Goal: Task Accomplishment & Management: Manage account settings

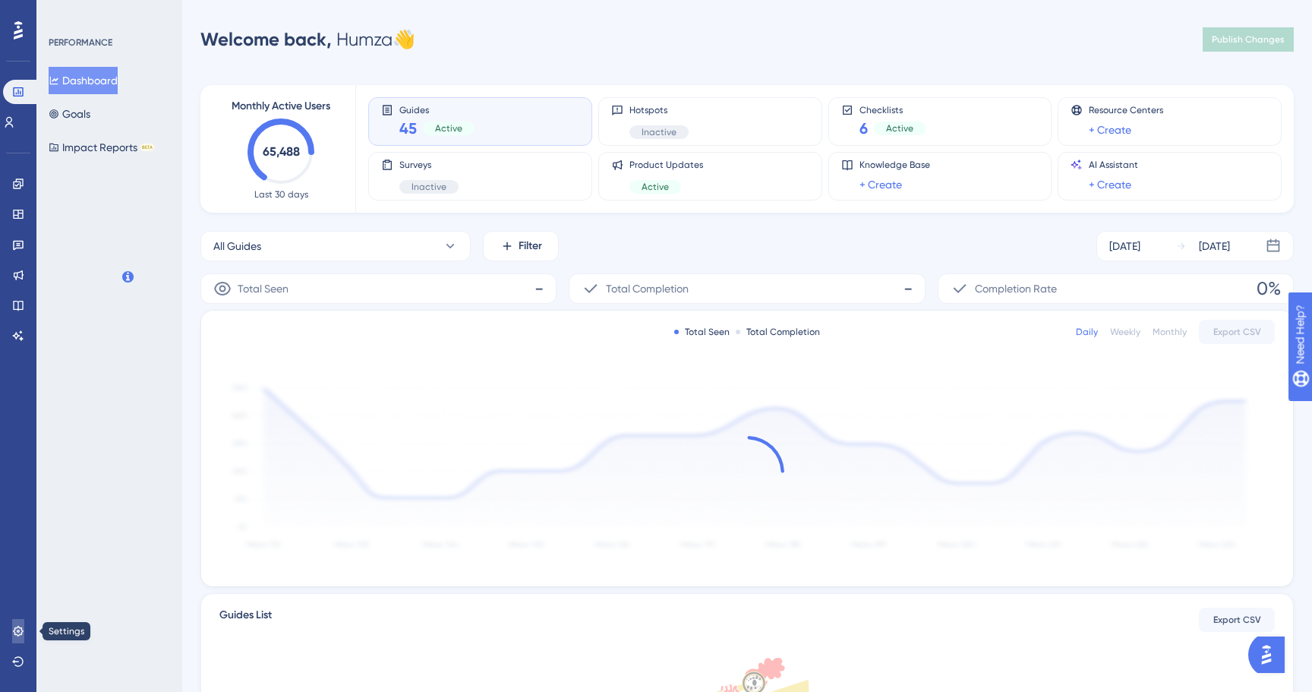
click at [12, 628] on link at bounding box center [18, 631] width 12 height 24
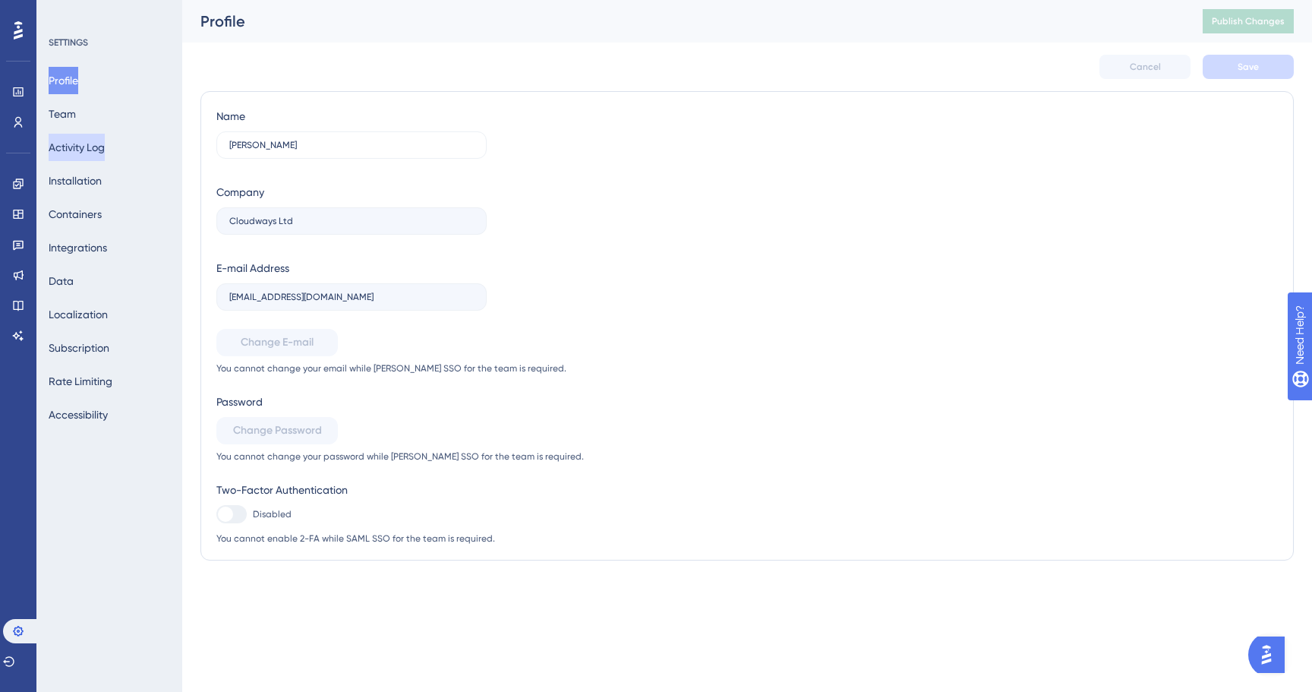
click at [99, 138] on button "Activity Log" at bounding box center [77, 147] width 56 height 27
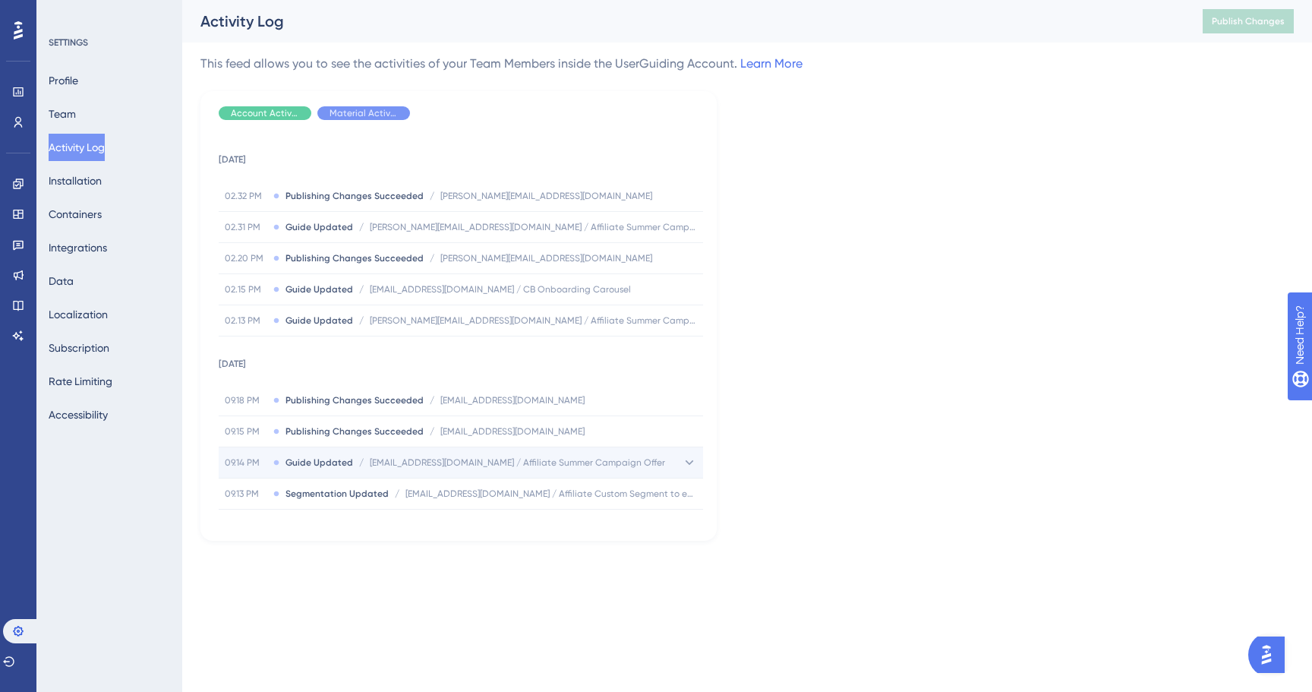
scroll to position [153, 0]
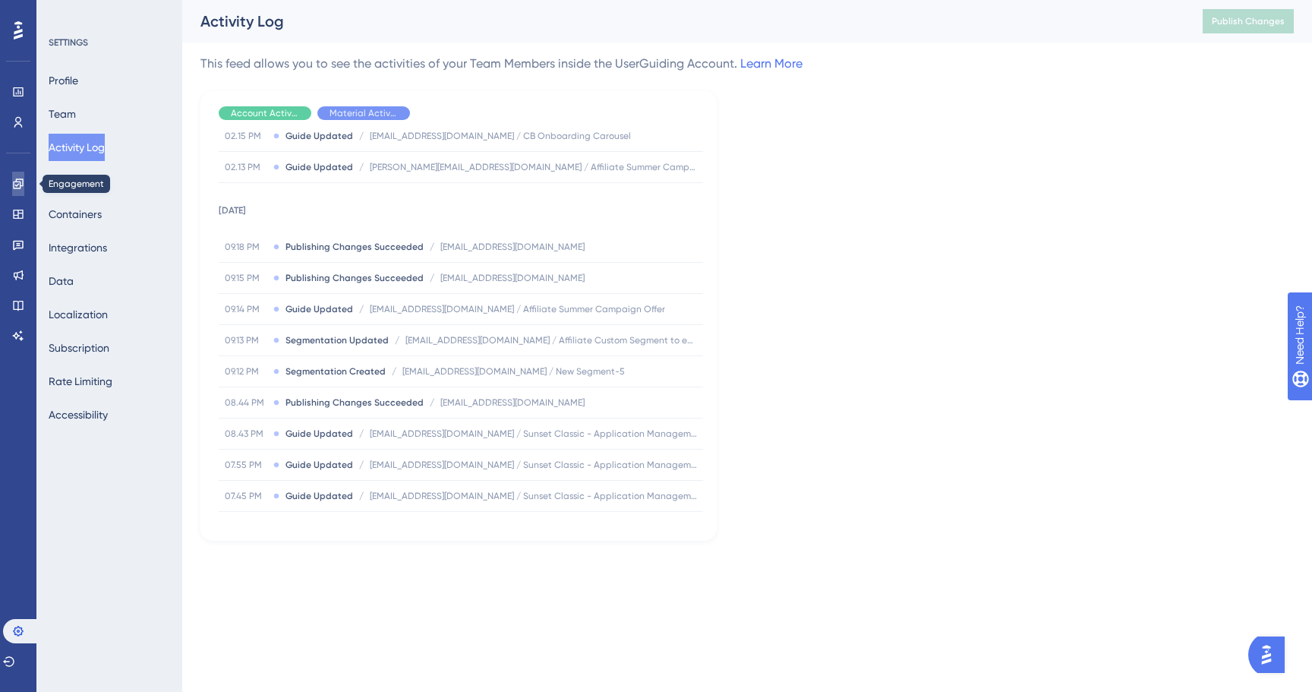
click at [18, 188] on icon at bounding box center [18, 183] width 10 height 10
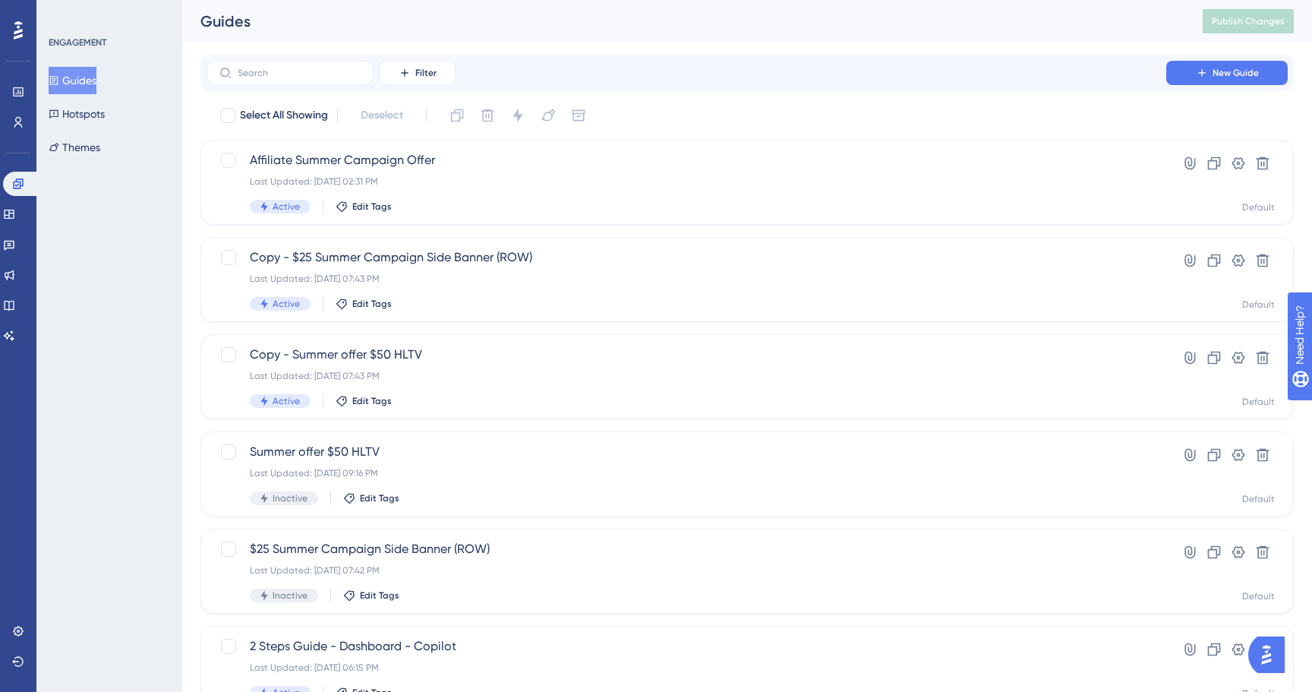
click at [405, 87] on div "Filter New Guide" at bounding box center [748, 73] width 1094 height 36
click at [411, 81] on button "Filter" at bounding box center [418, 73] width 76 height 24
click at [286, 72] on input "text" at bounding box center [299, 73] width 123 height 11
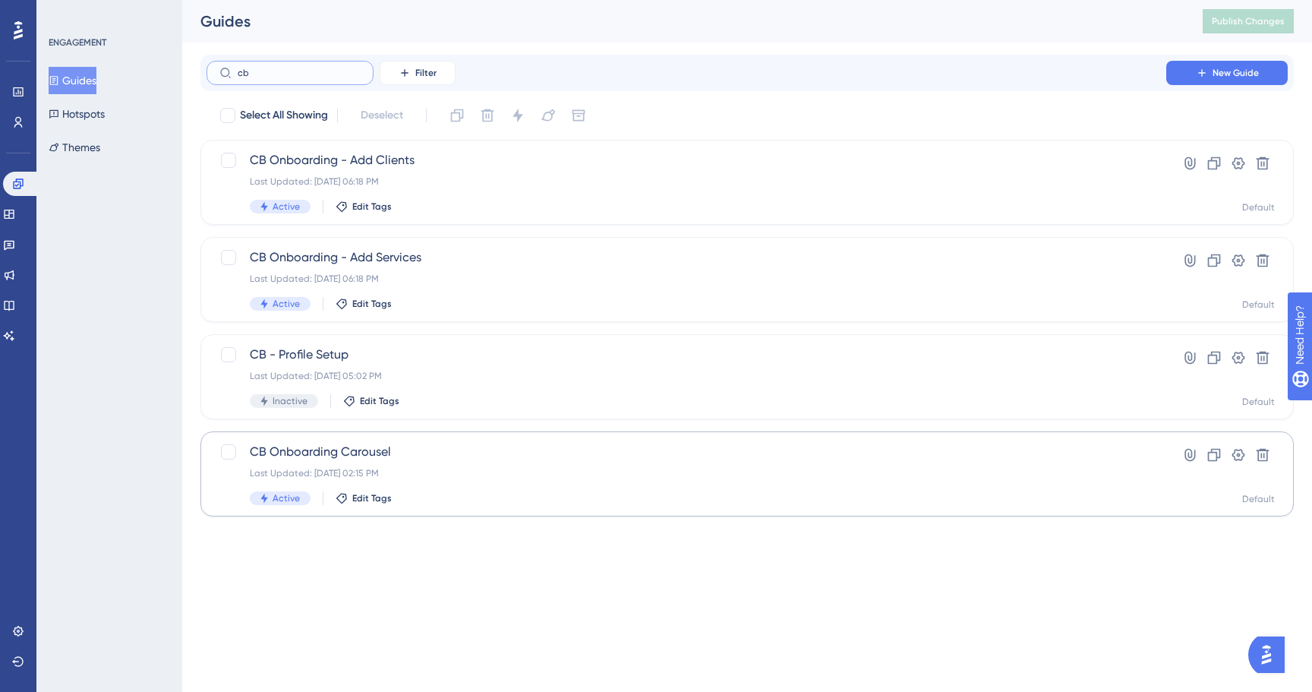
type input "cb"
click at [412, 450] on span "CB Onboarding Carousel" at bounding box center [686, 452] width 873 height 18
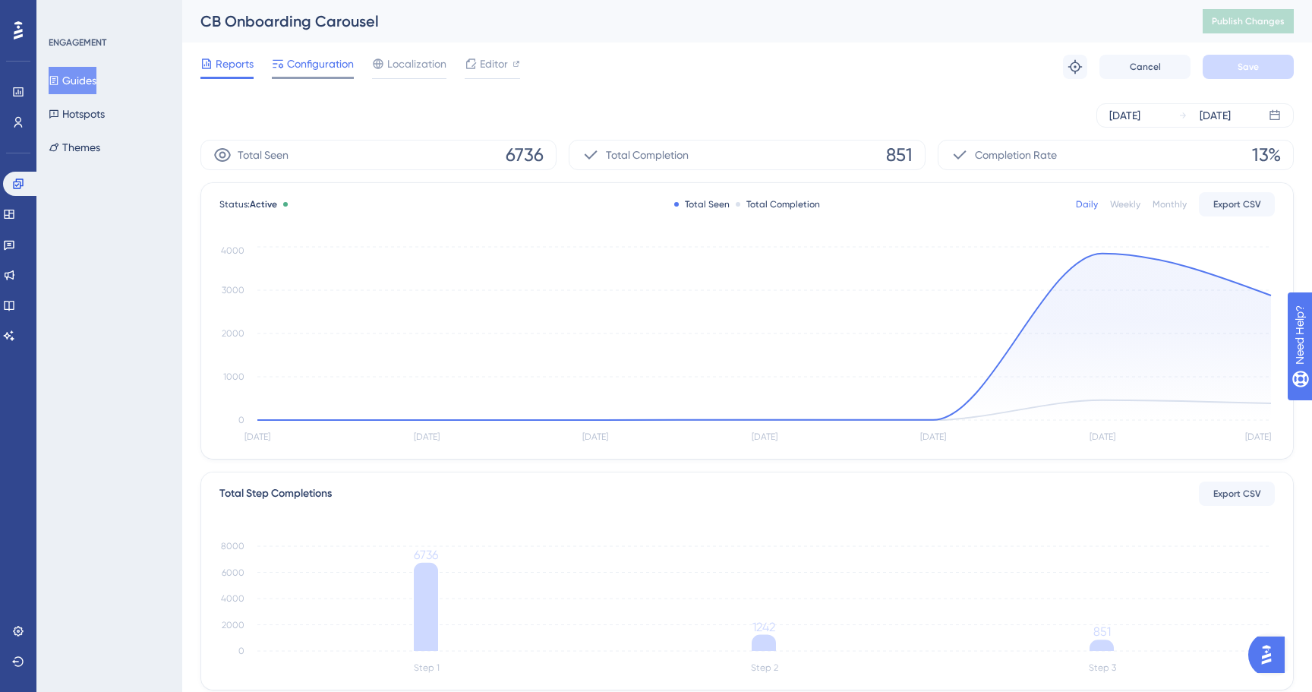
click at [316, 72] on span "Configuration" at bounding box center [320, 64] width 67 height 18
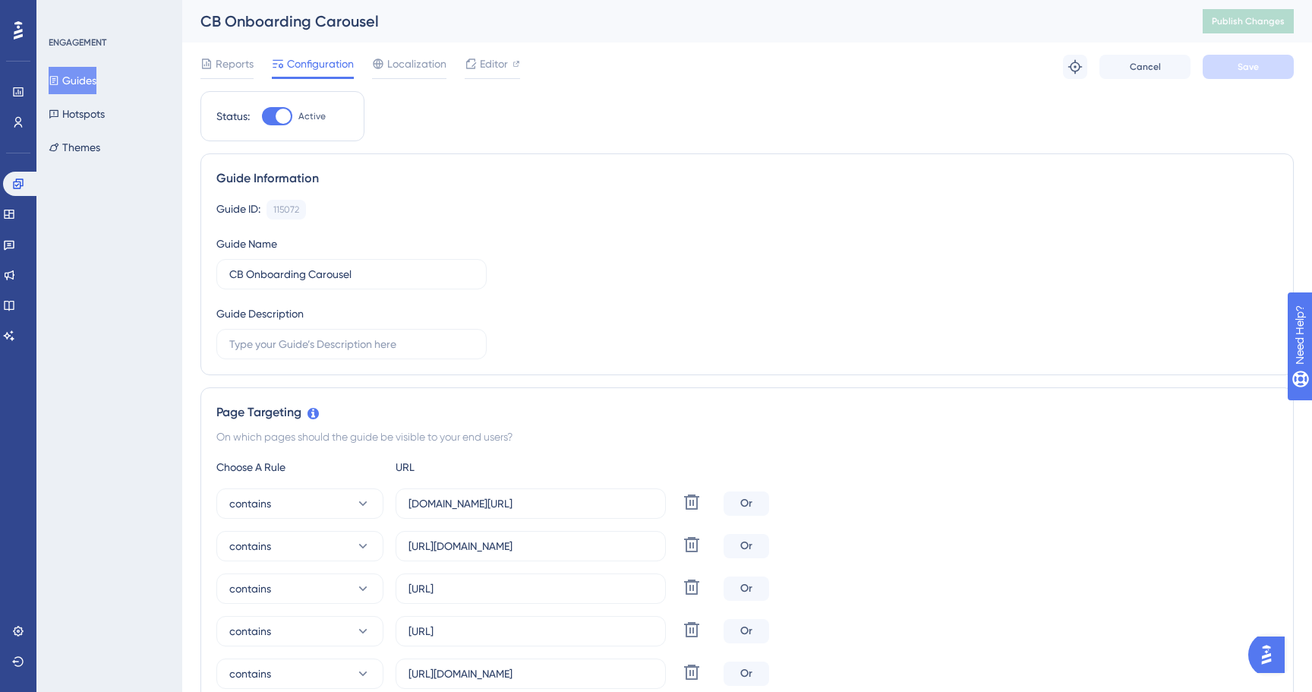
click at [279, 119] on div at bounding box center [283, 116] width 15 height 15
click at [262, 117] on input "Active" at bounding box center [261, 116] width 1 height 1
checkbox input "false"
click at [1267, 62] on button "Save" at bounding box center [1248, 67] width 91 height 24
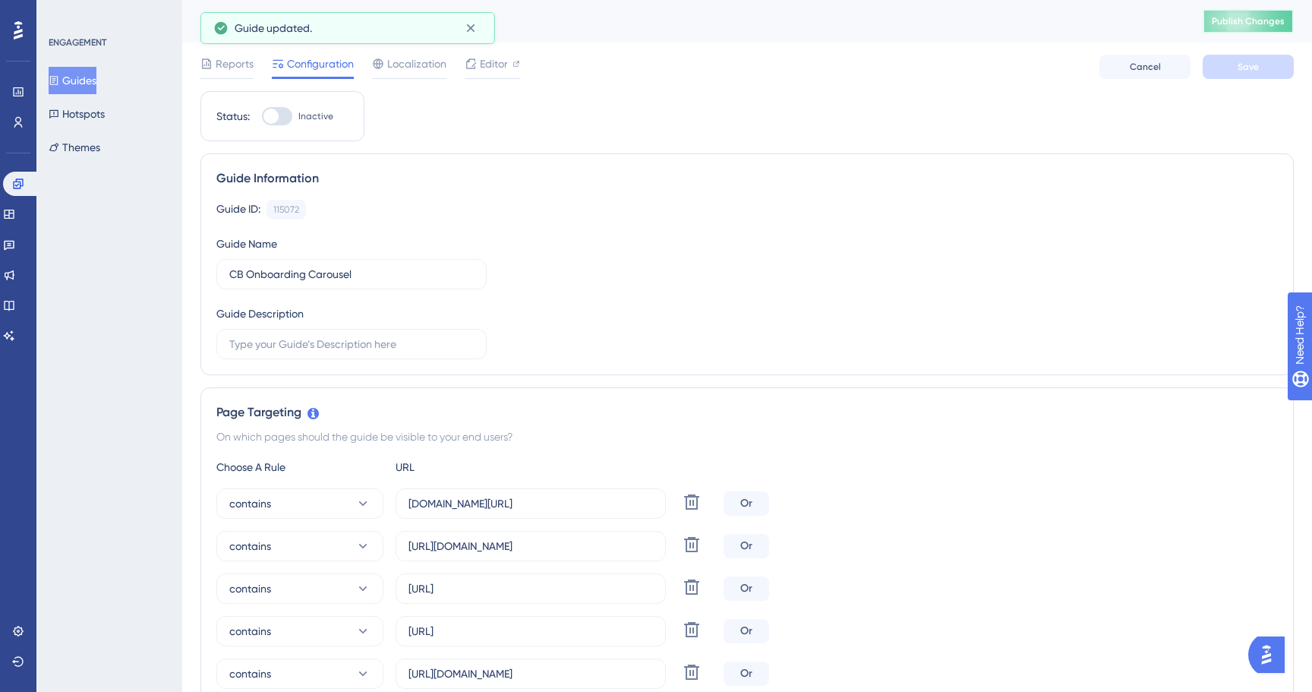
click at [1246, 25] on span "Publish Changes" at bounding box center [1248, 21] width 73 height 12
click at [82, 77] on button "Guides" at bounding box center [73, 80] width 48 height 27
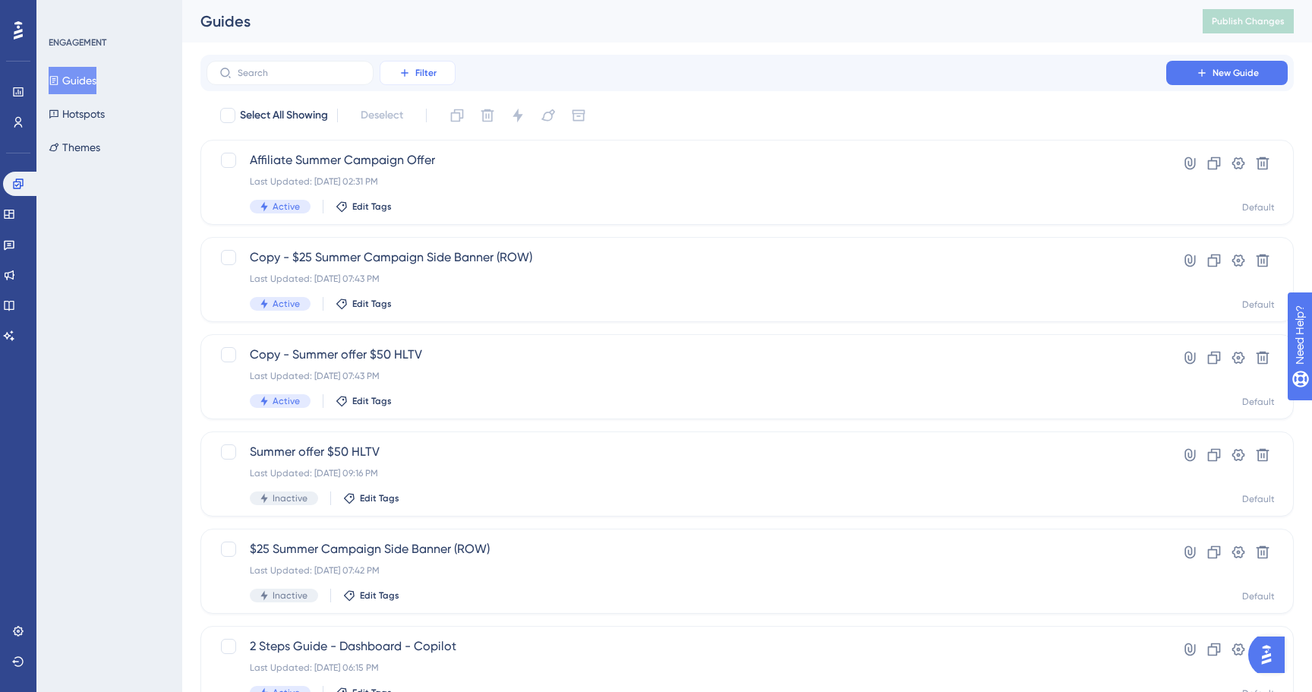
click at [426, 70] on span "Filter" at bounding box center [425, 73] width 21 height 12
click at [418, 213] on span "Status" at bounding box center [417, 207] width 31 height 18
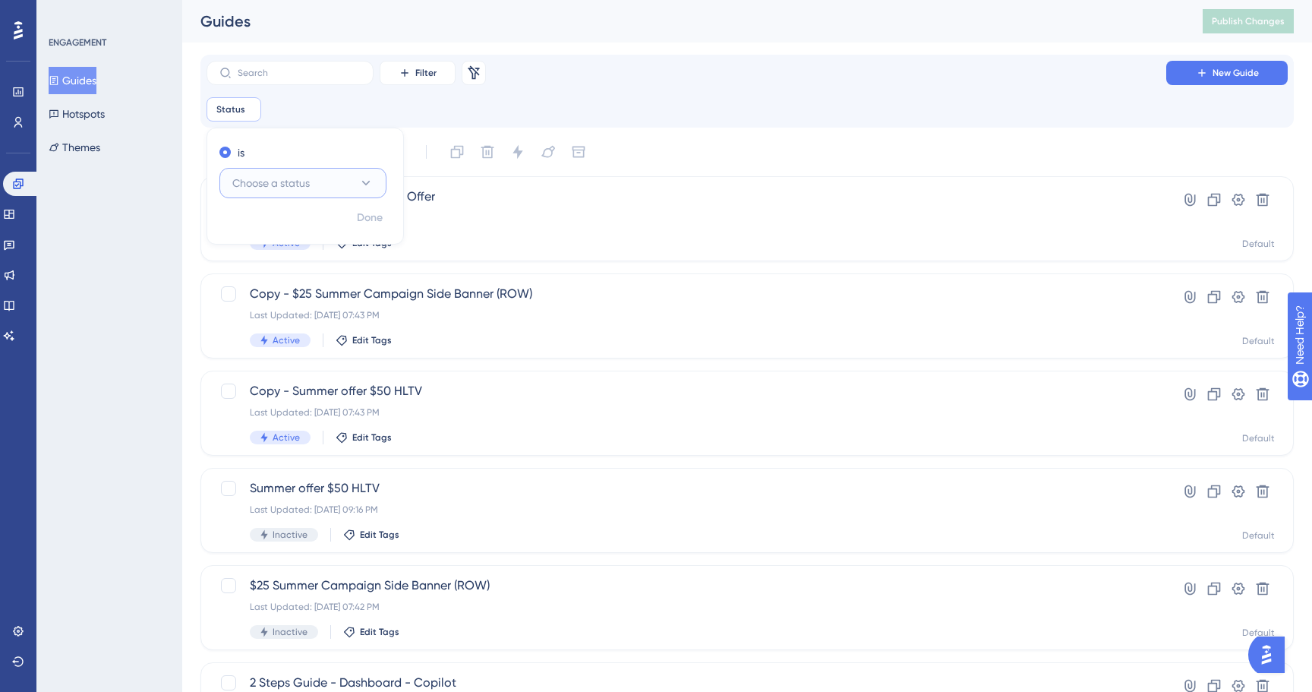
click at [323, 178] on button "Choose a status" at bounding box center [302, 183] width 167 height 30
click at [299, 227] on div "Active Active" at bounding box center [303, 229] width 123 height 30
click at [373, 225] on span "Done" at bounding box center [370, 218] width 26 height 18
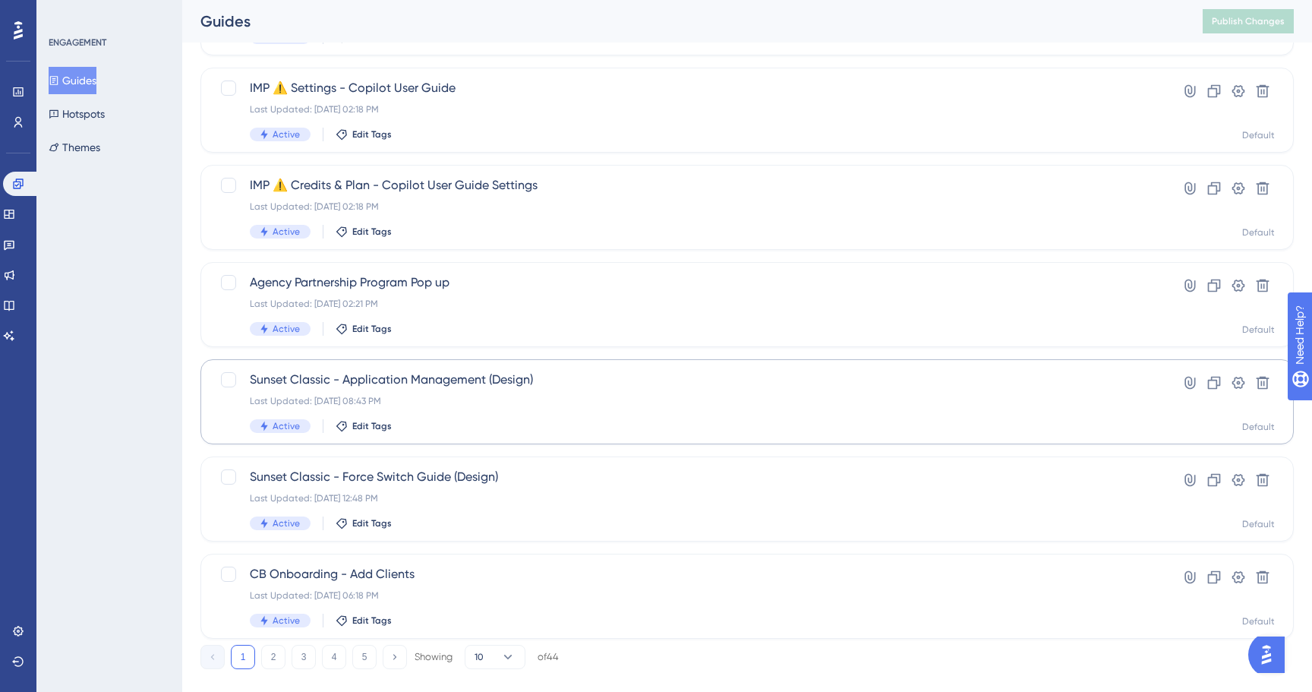
scroll to position [499, 0]
click at [449, 392] on div "Sunset Classic - Application Management (Design) Last Updated: [DATE] 08:43 PM …" at bounding box center [686, 400] width 873 height 62
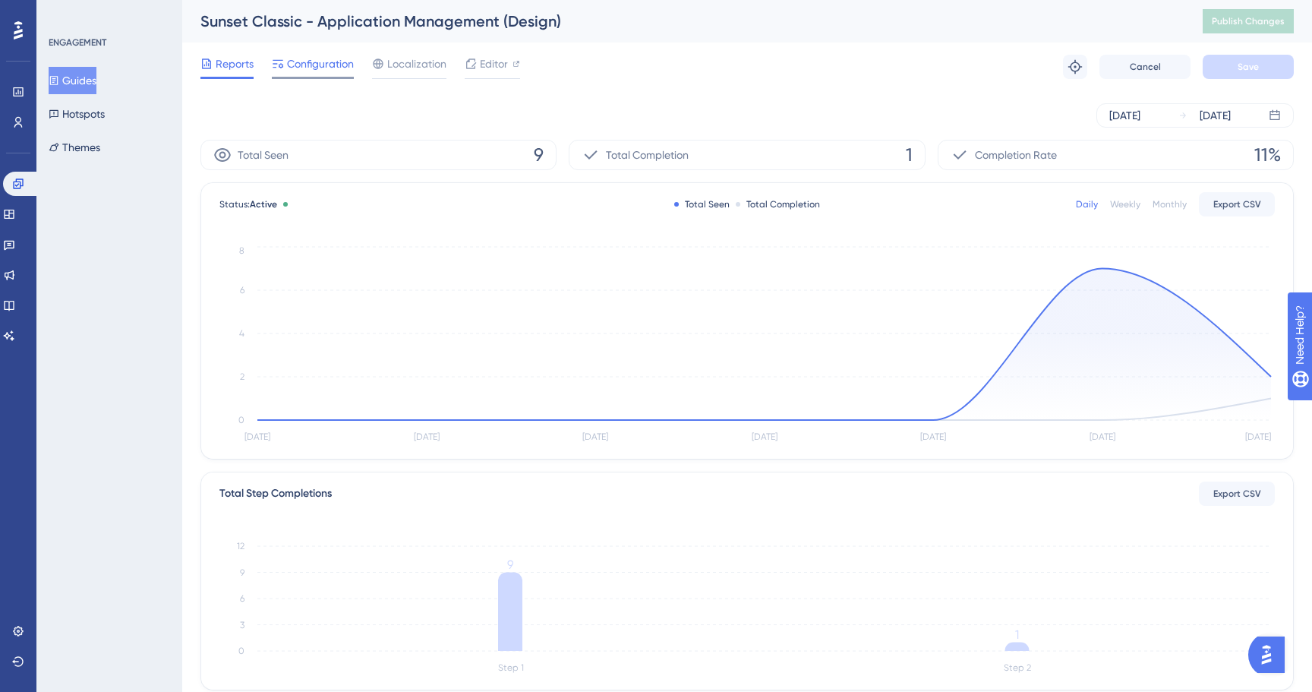
click at [317, 77] on div at bounding box center [313, 78] width 82 height 2
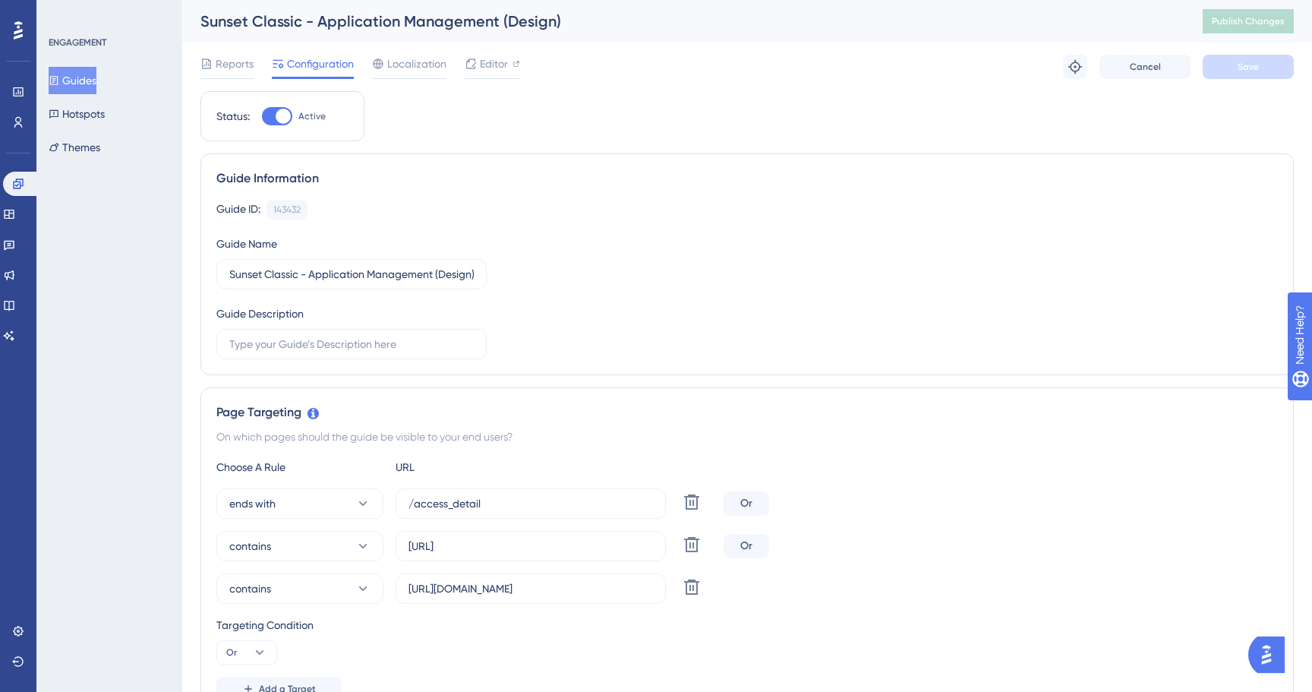
click at [276, 116] on div at bounding box center [283, 116] width 15 height 15
click at [262, 116] on input "Active" at bounding box center [261, 116] width 1 height 1
checkbox input "false"
click at [1241, 74] on button "Save" at bounding box center [1248, 67] width 91 height 24
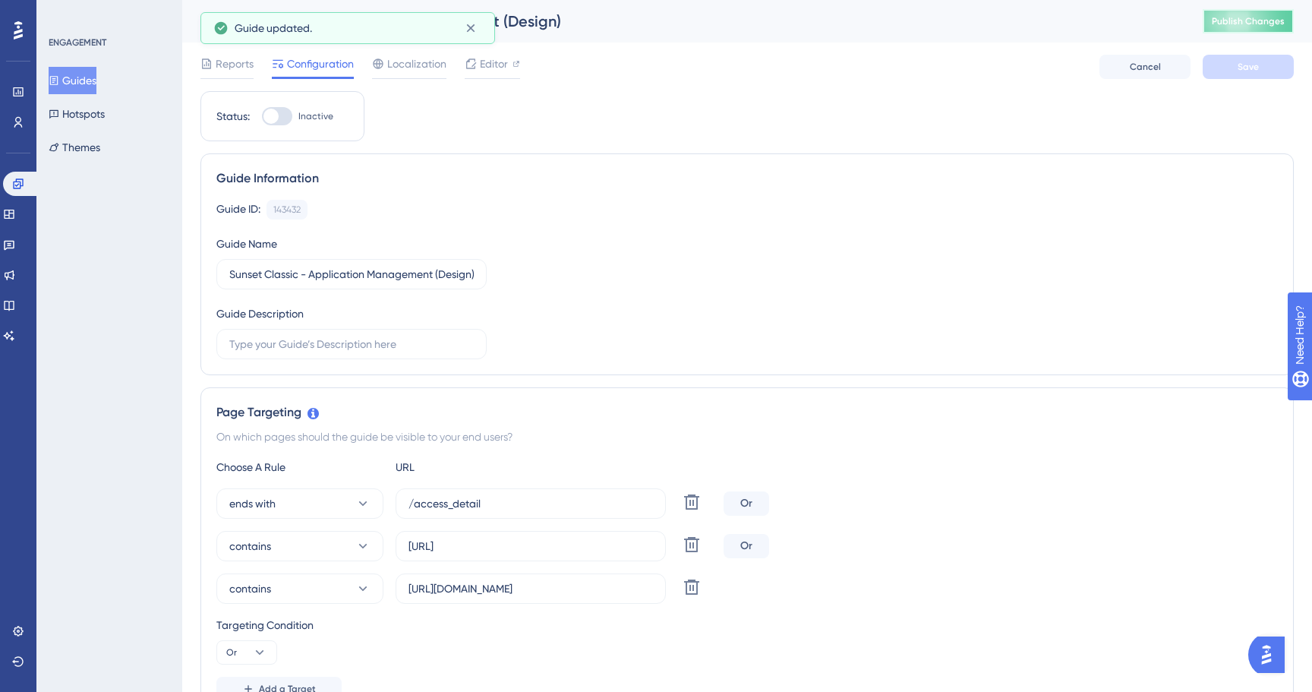
click at [1236, 21] on span "Publish Changes" at bounding box center [1248, 21] width 73 height 12
click at [465, 26] on icon at bounding box center [470, 28] width 15 height 15
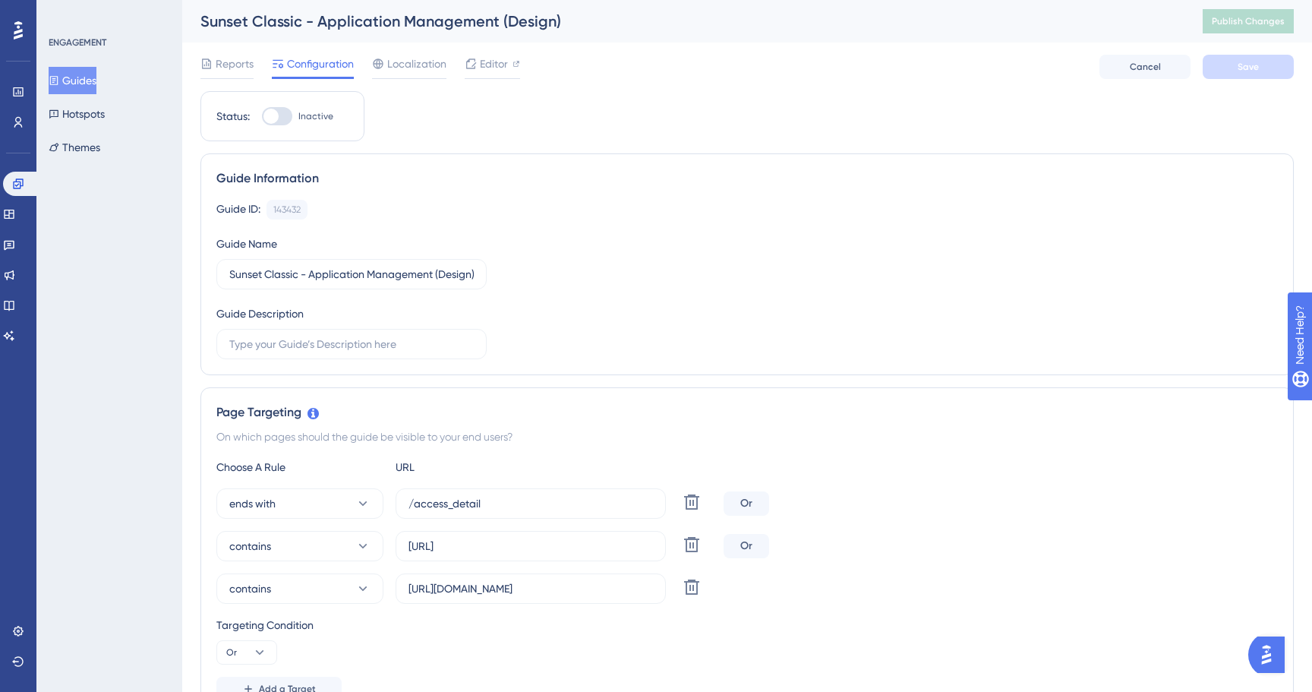
click at [96, 79] on button "Guides" at bounding box center [73, 80] width 48 height 27
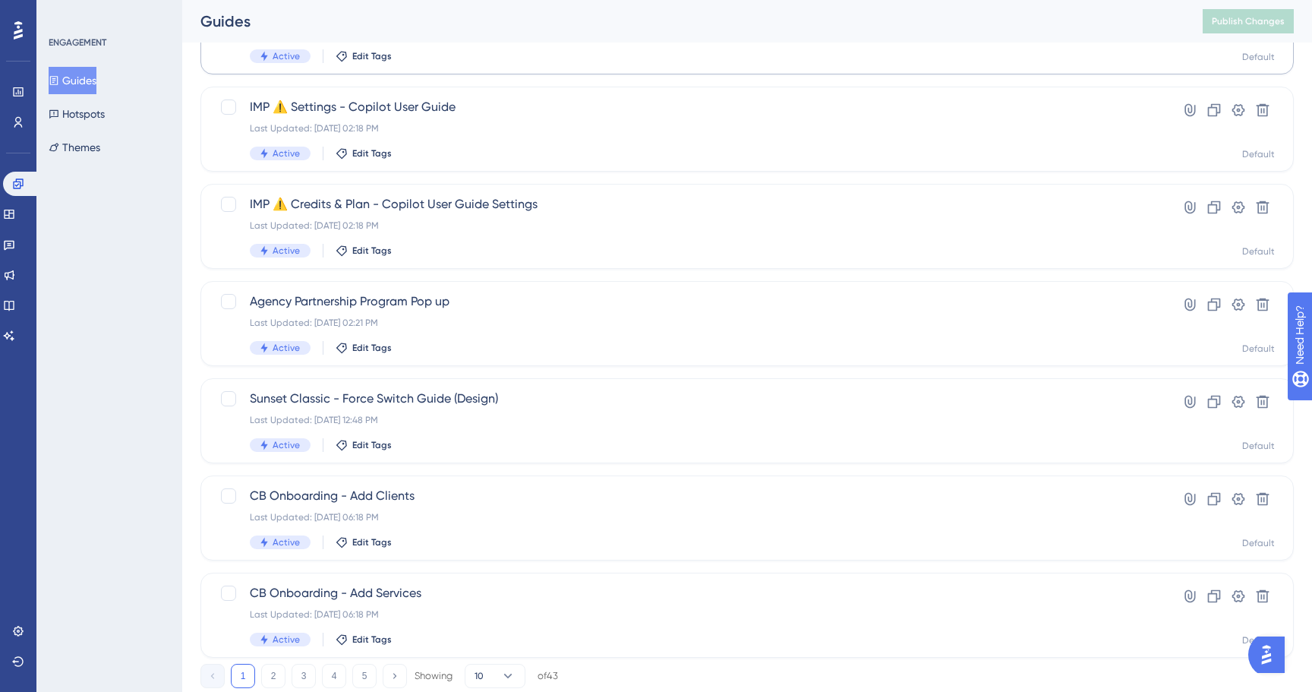
scroll to position [523, 0]
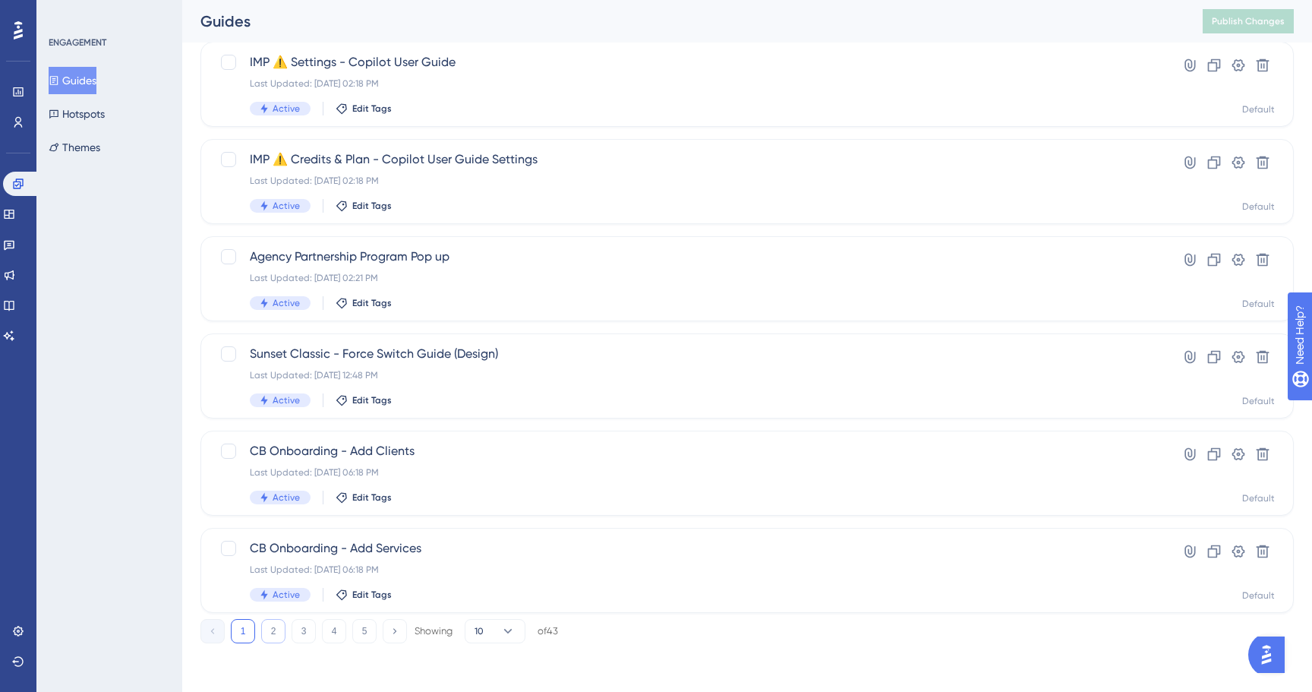
click at [261, 630] on button "2" at bounding box center [273, 631] width 24 height 24
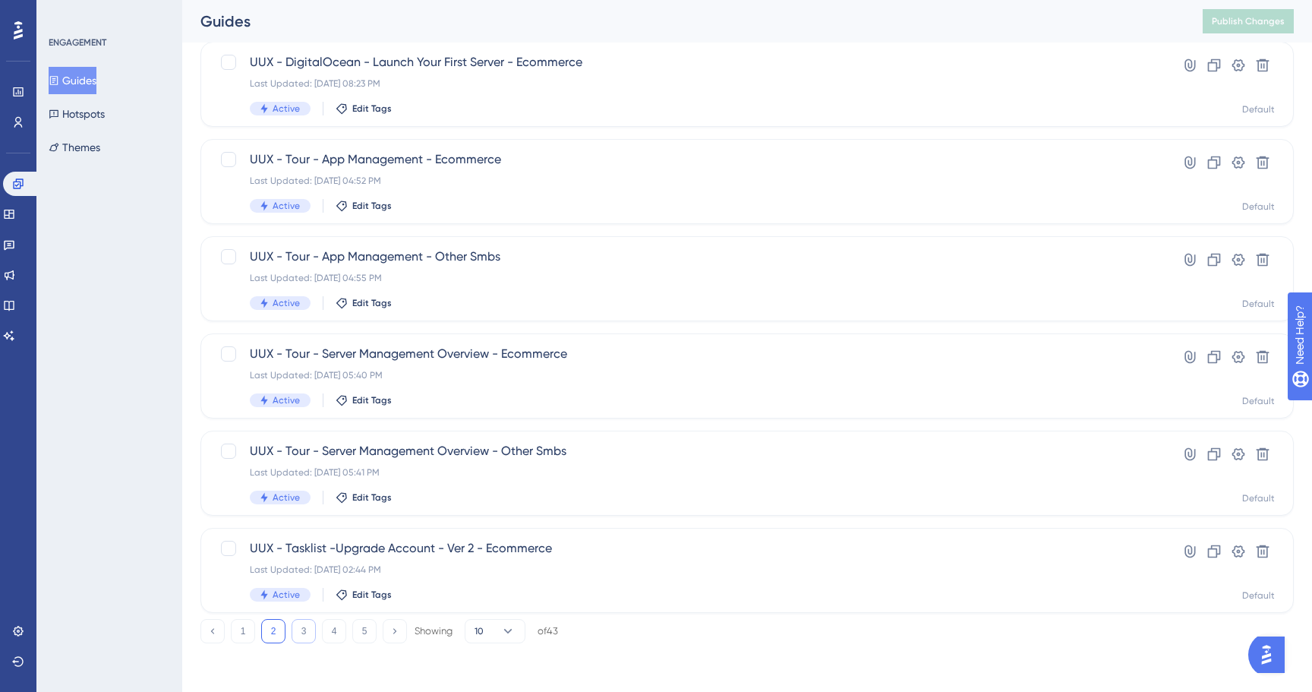
click at [302, 623] on button "3" at bounding box center [304, 631] width 24 height 24
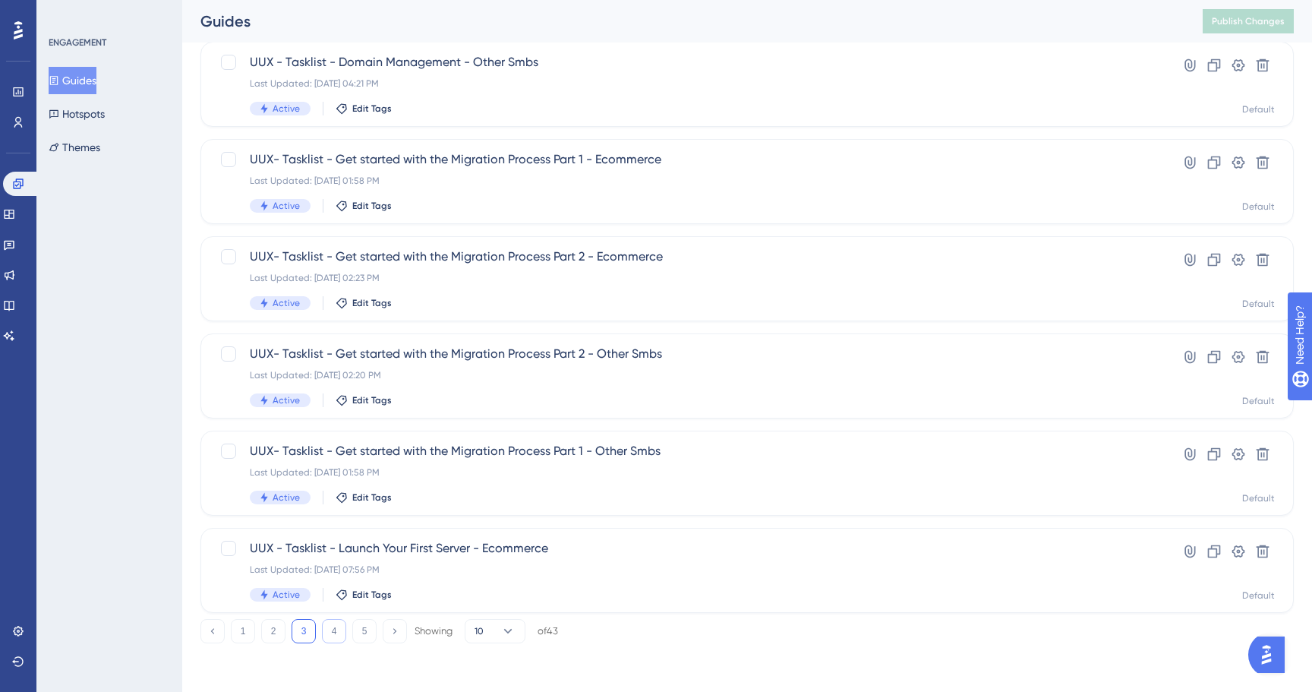
click at [333, 636] on button "4" at bounding box center [334, 631] width 24 height 24
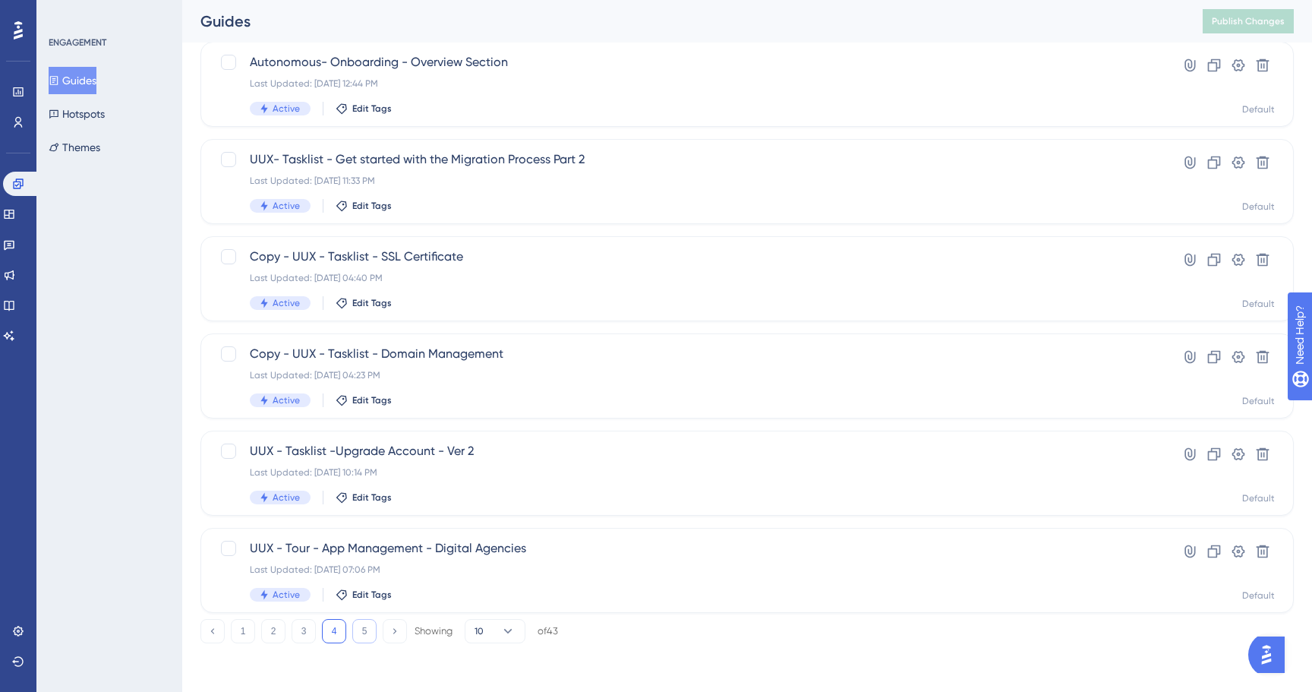
click at [367, 635] on button "5" at bounding box center [364, 631] width 24 height 24
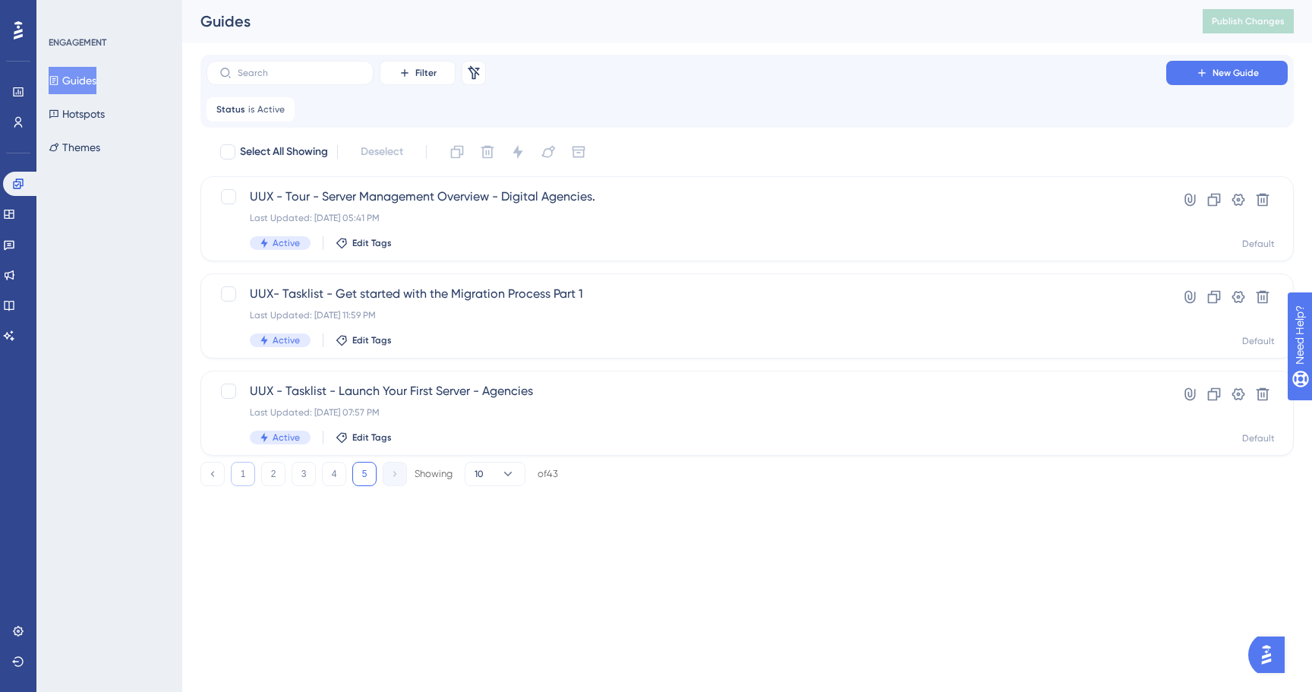
click at [233, 485] on button "1" at bounding box center [243, 474] width 24 height 24
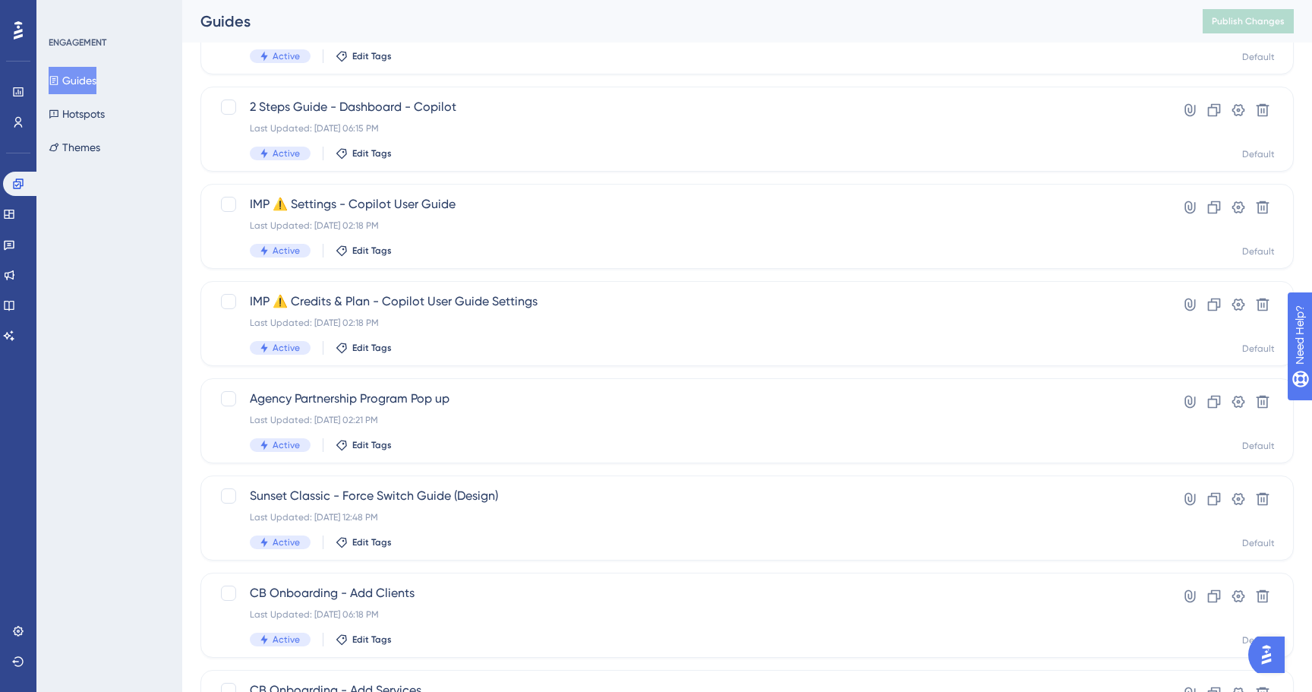
scroll to position [399, 0]
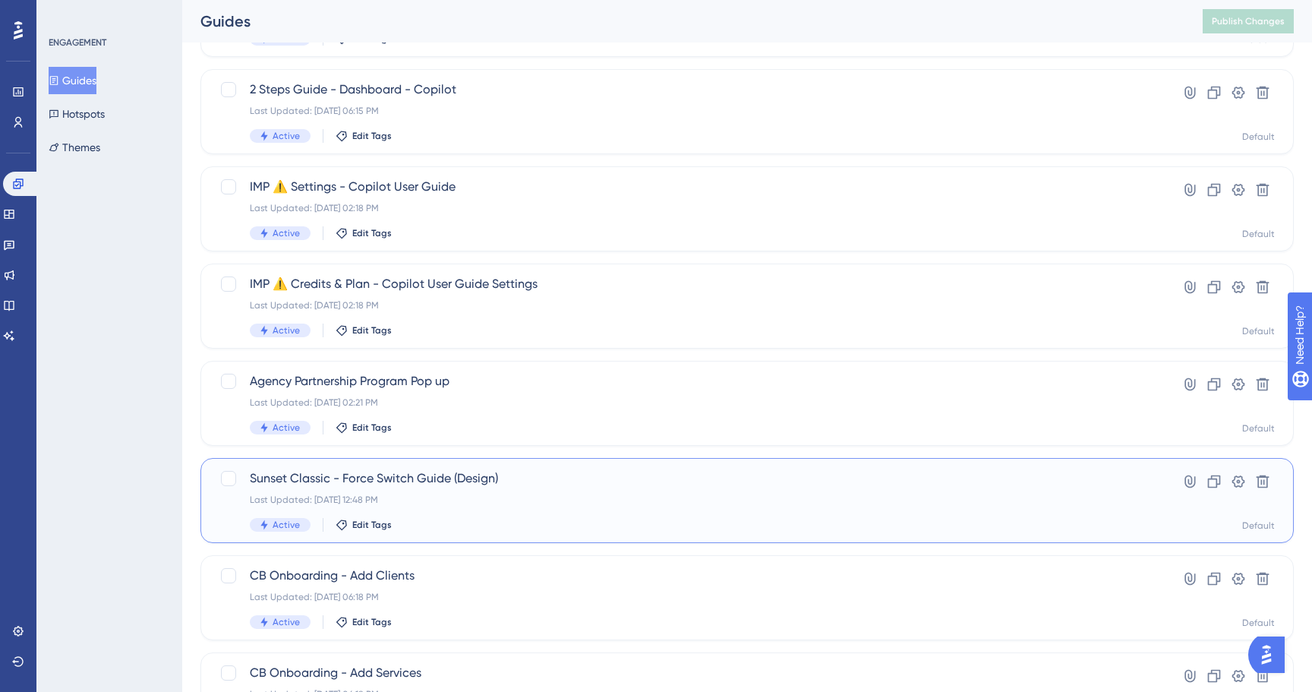
click at [440, 483] on span "Sunset Classic - Force Switch Guide (Design)" at bounding box center [686, 478] width 873 height 18
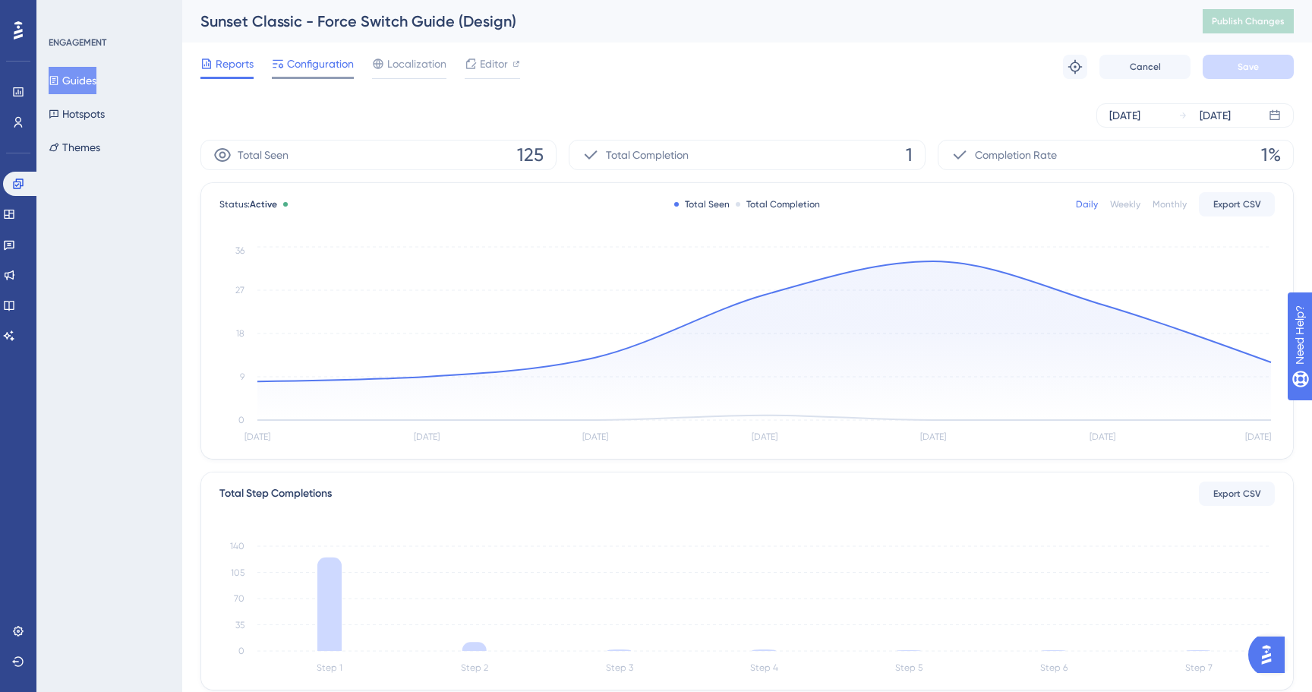
click at [338, 69] on span "Configuration" at bounding box center [320, 64] width 67 height 18
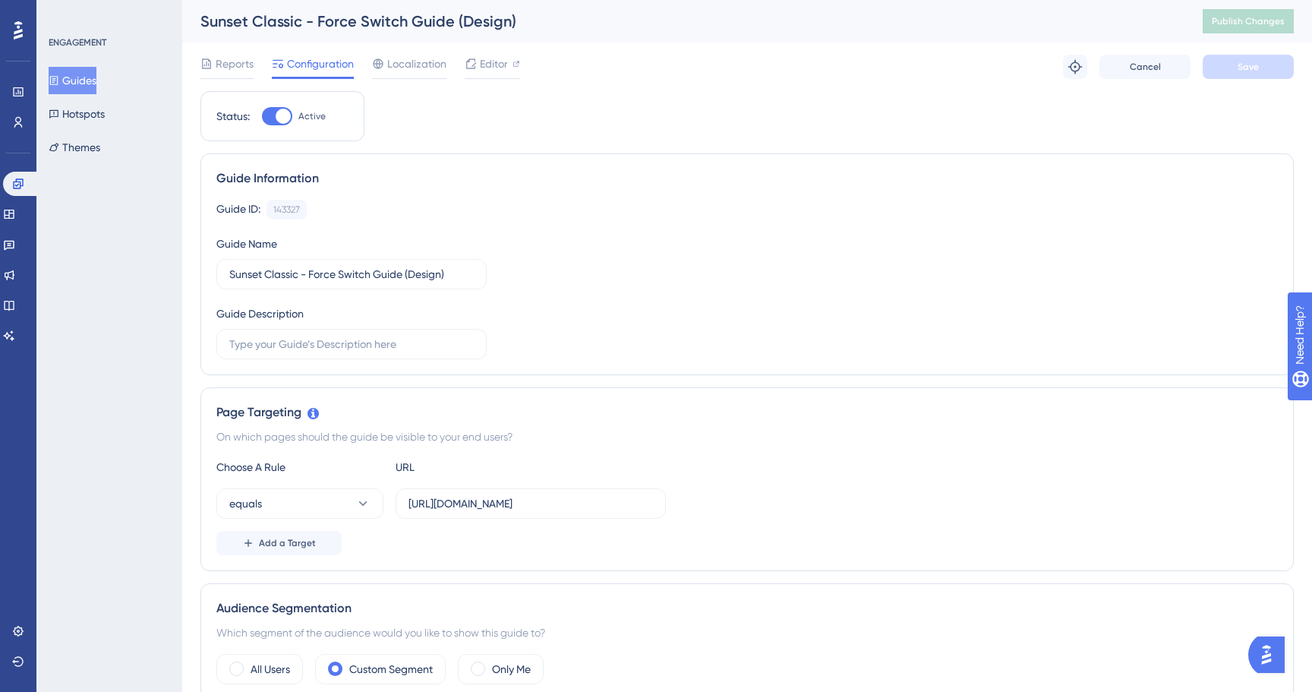
click at [277, 110] on div at bounding box center [277, 116] width 30 height 18
click at [262, 116] on input "Active" at bounding box center [261, 116] width 1 height 1
checkbox input "false"
click at [1249, 65] on span "Save" at bounding box center [1248, 67] width 21 height 12
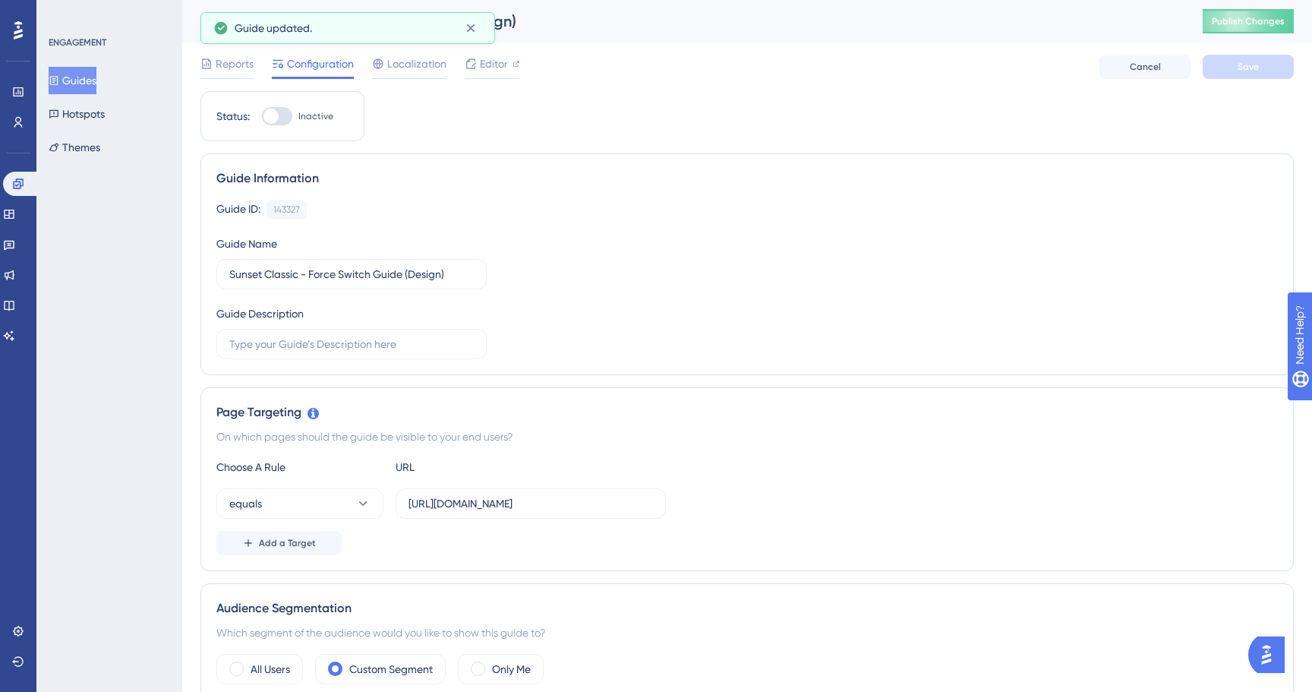
click at [1241, 18] on span "Publish Changes" at bounding box center [1248, 21] width 73 height 12
click at [15, 630] on icon at bounding box center [18, 631] width 12 height 12
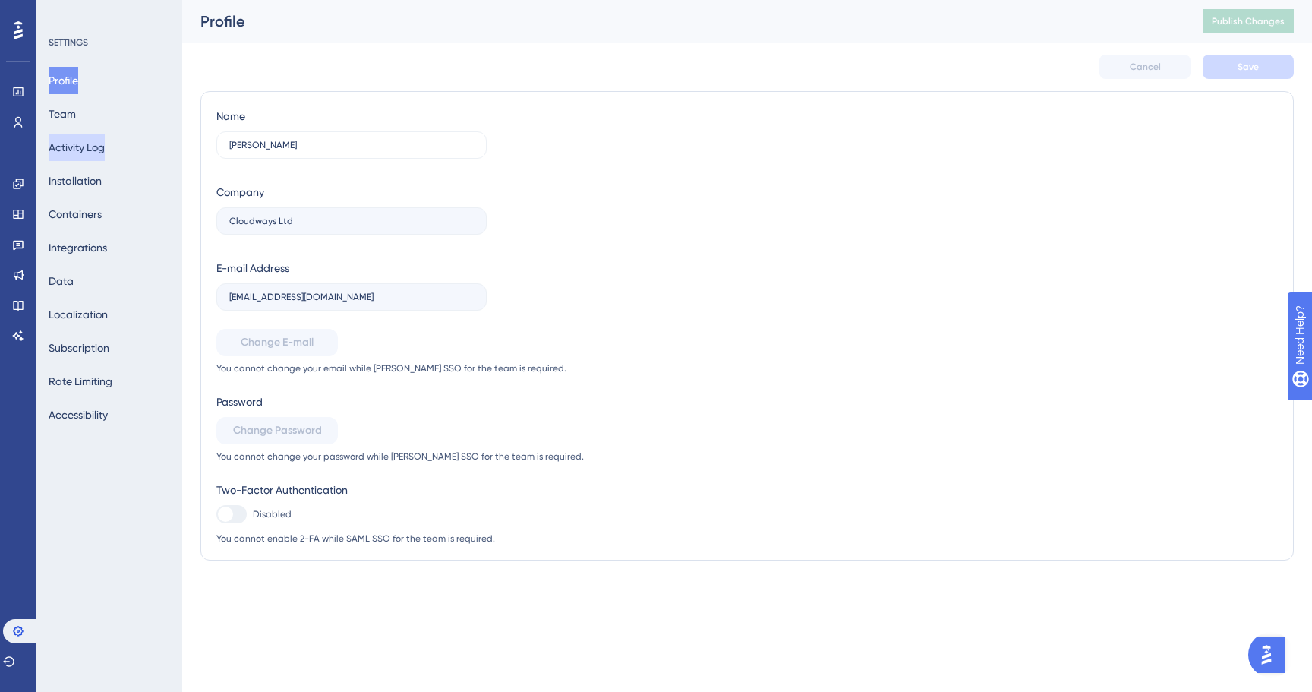
click at [100, 144] on button "Activity Log" at bounding box center [77, 147] width 56 height 27
